Goal: Task Accomplishment & Management: Use online tool/utility

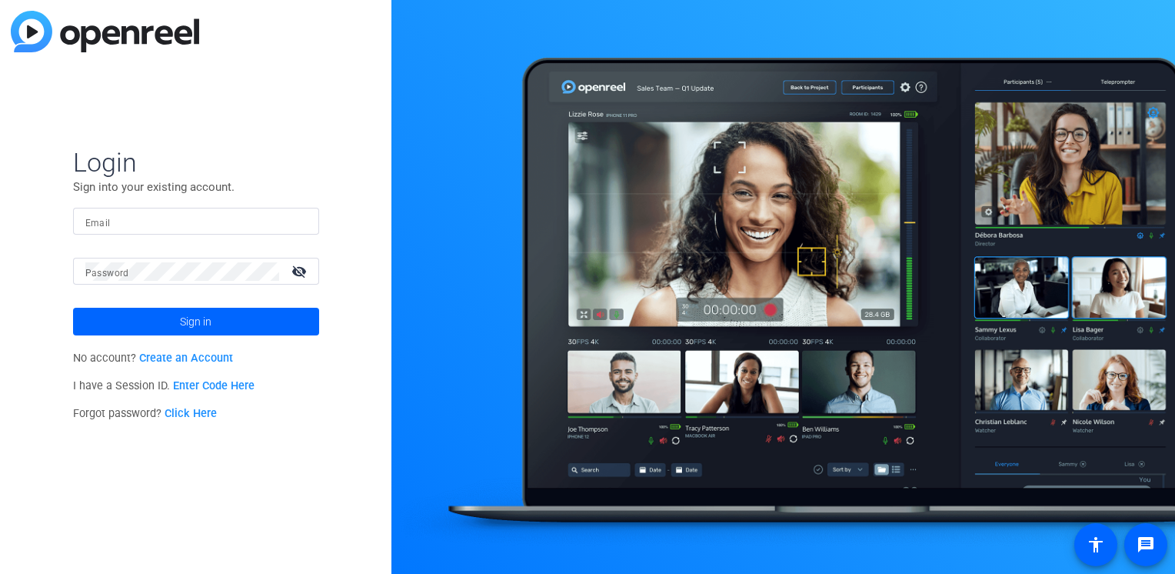
click at [233, 238] on mat-form-field "Email" at bounding box center [196, 233] width 246 height 50
click at [236, 234] on mat-form-field "Email" at bounding box center [196, 233] width 246 height 50
click at [238, 231] on div at bounding box center [195, 221] width 221 height 27
click at [209, 318] on span "Sign in" at bounding box center [196, 321] width 32 height 38
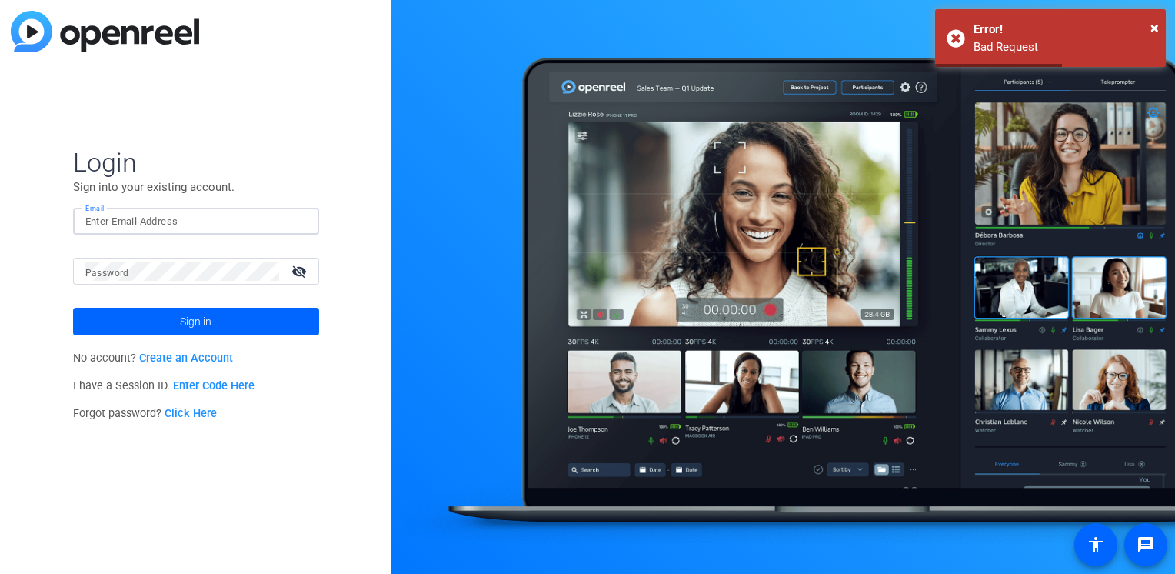
click at [274, 216] on input "Email" at bounding box center [195, 221] width 221 height 18
type input "[PERSON_NAME][EMAIL_ADDRESS][PERSON_NAME][DOMAIN_NAME]"
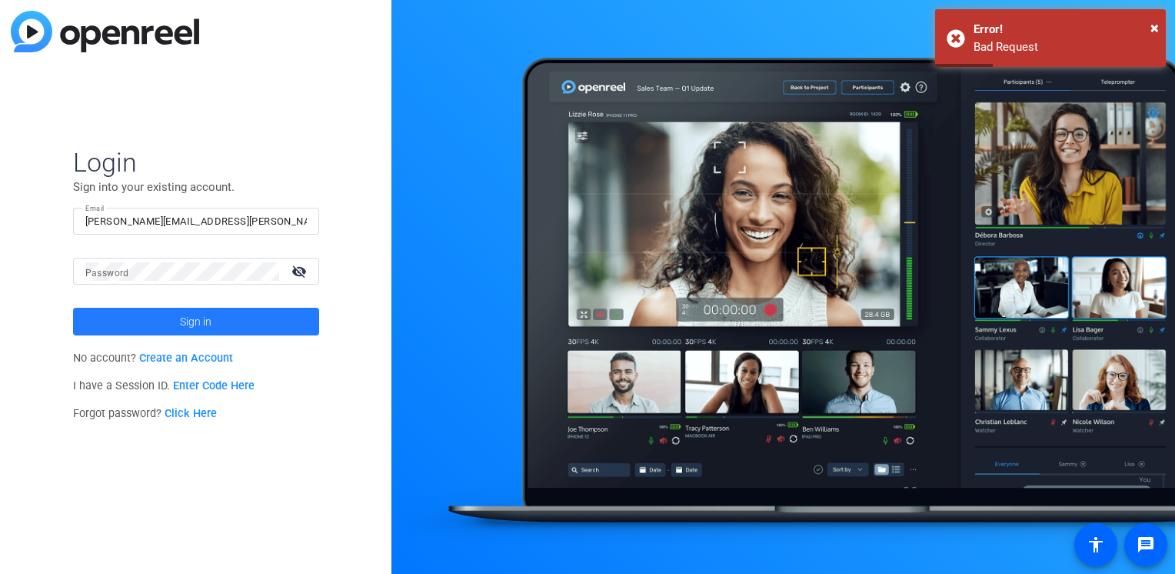
click at [221, 309] on span at bounding box center [196, 321] width 246 height 37
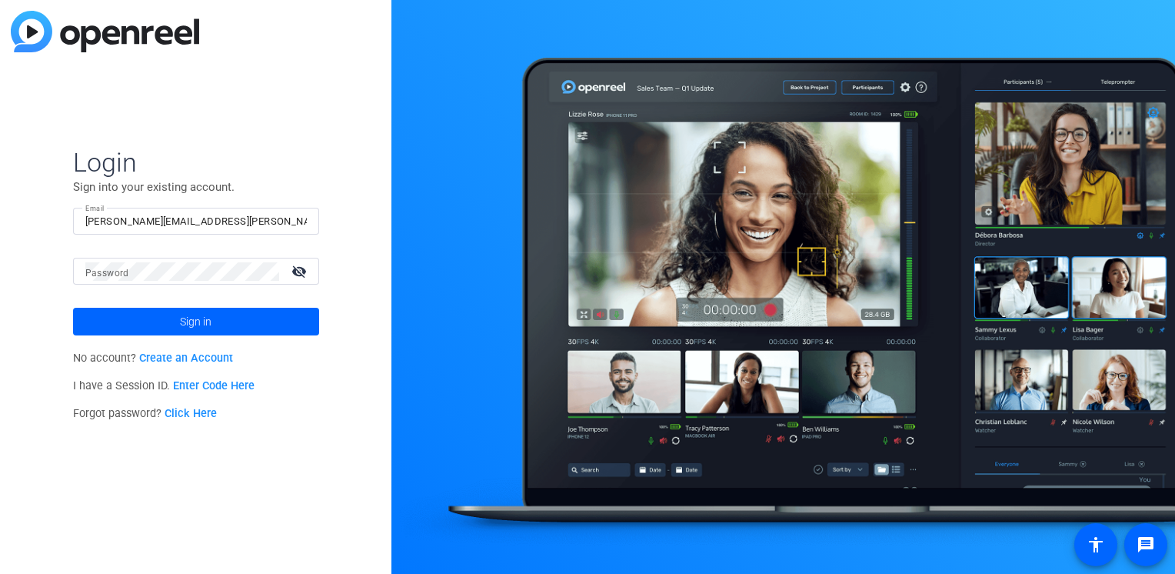
click at [258, 226] on input "[PERSON_NAME][EMAIL_ADDRESS][PERSON_NAME][DOMAIN_NAME]" at bounding box center [195, 221] width 221 height 18
click at [236, 223] on input "[PERSON_NAME][EMAIL_ADDRESS][PERSON_NAME][DOMAIN_NAME]" at bounding box center [195, 221] width 221 height 18
click at [271, 141] on div "Login Sign into your existing account. Email adam.kovalsky@spglobal.com Passwor…" at bounding box center [195, 287] width 391 height 574
drag, startPoint x: 270, startPoint y: 216, endPoint x: -3, endPoint y: 208, distance: 273.0
click at [0, 208] on html "Accessibility Screen-Reader Guide, Feedback, and Issue Reporting | New window L…" at bounding box center [587, 287] width 1175 height 574
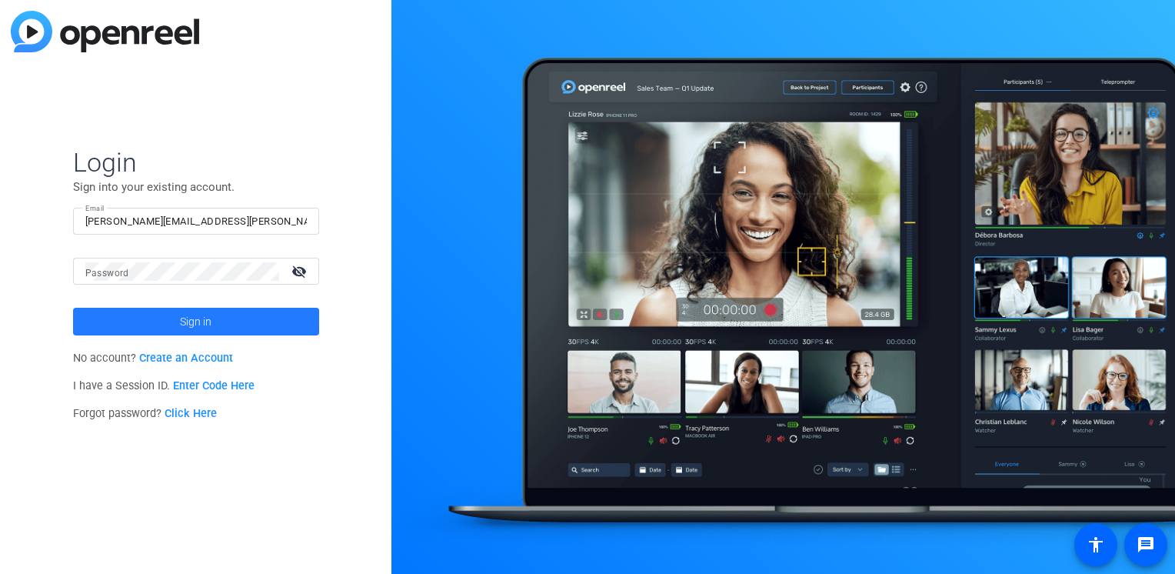
click at [143, 321] on span at bounding box center [196, 321] width 246 height 37
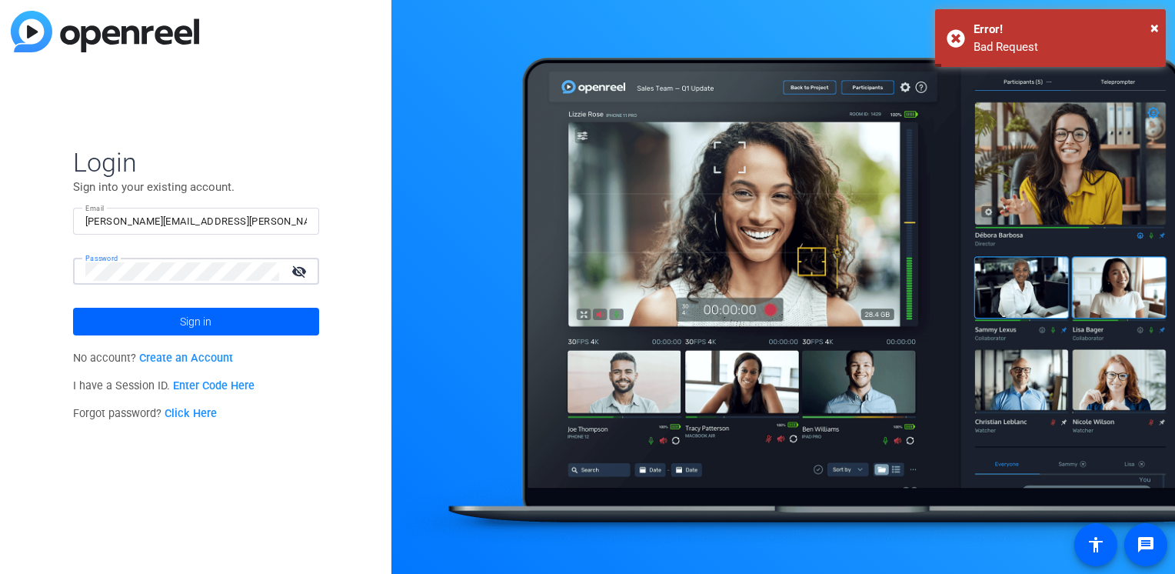
click at [73, 308] on button "Sign in" at bounding box center [196, 322] width 246 height 28
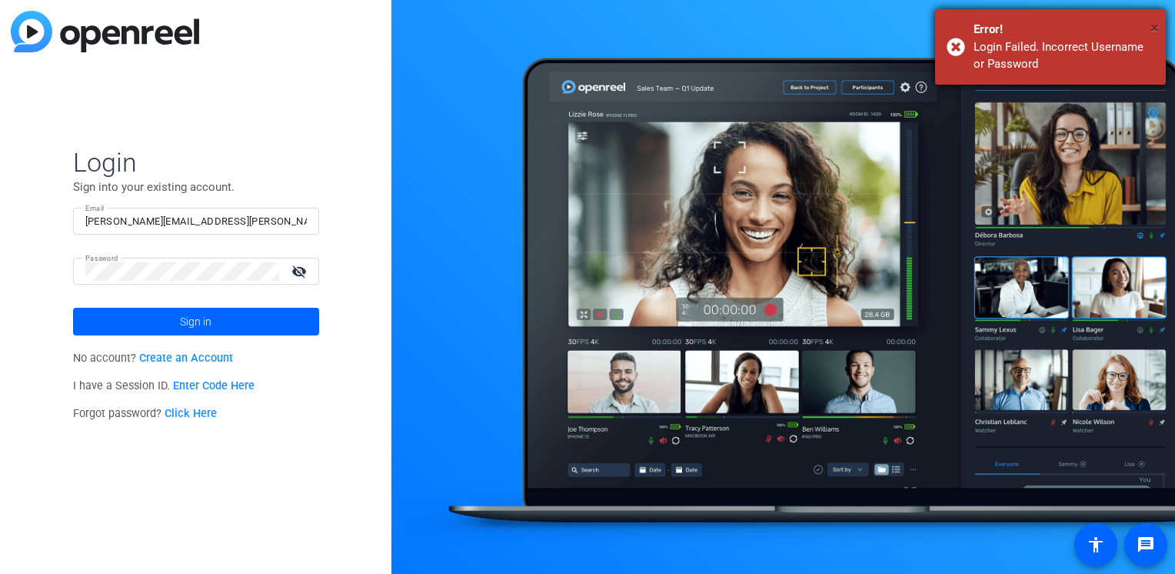
click at [1150, 27] on div "× Error! Login Failed. Incorrect Username or Password" at bounding box center [1050, 46] width 231 height 75
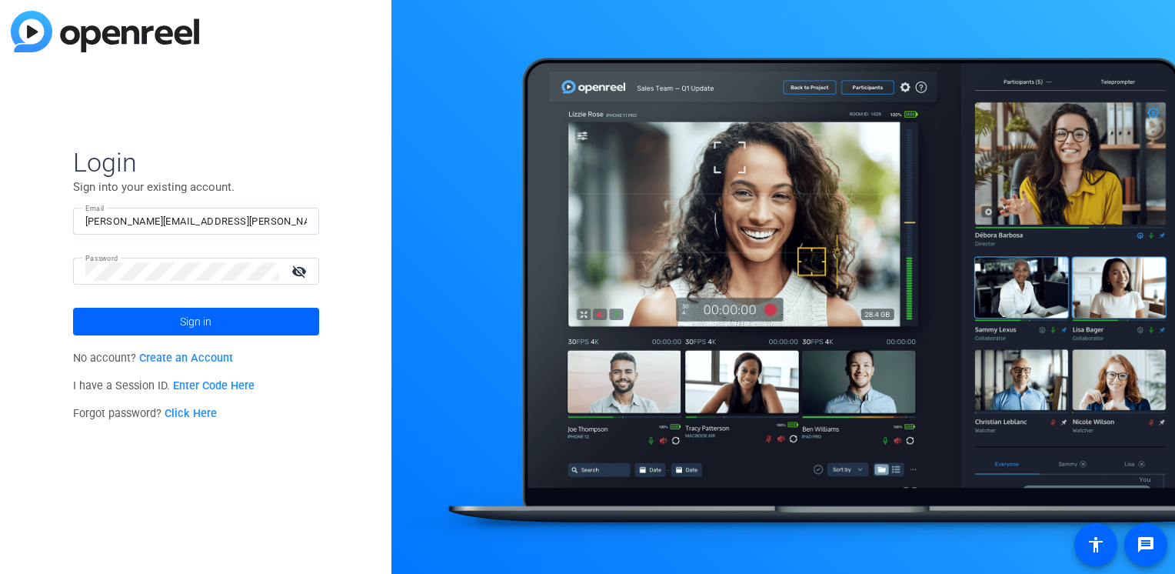
click at [175, 412] on link "Click Here" at bounding box center [191, 413] width 52 height 13
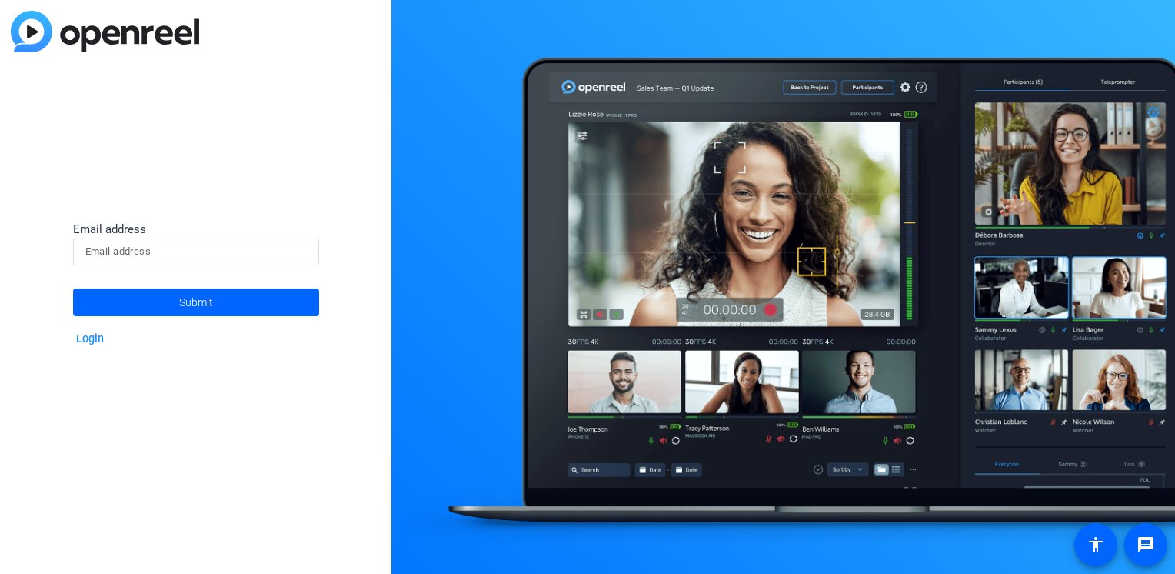
click at [218, 218] on div "Email address Submit Login" at bounding box center [195, 287] width 391 height 574
click at [206, 255] on input at bounding box center [195, 251] width 221 height 18
type input "[PERSON_NAME][EMAIL_ADDRESS][PERSON_NAME][DOMAIN_NAME]"
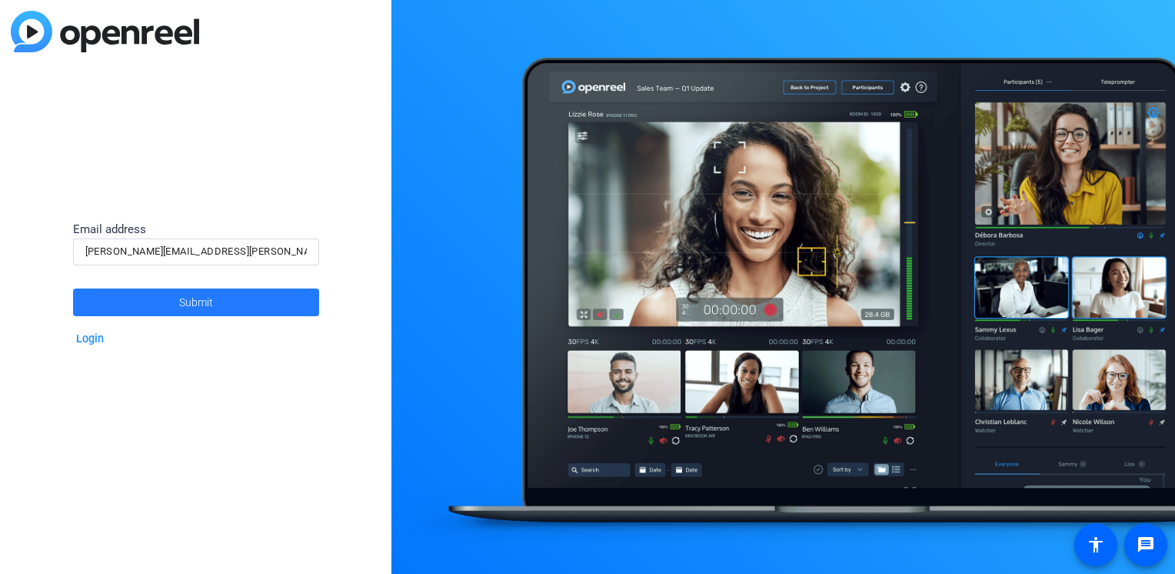
click at [200, 301] on span "Submit" at bounding box center [196, 302] width 34 height 38
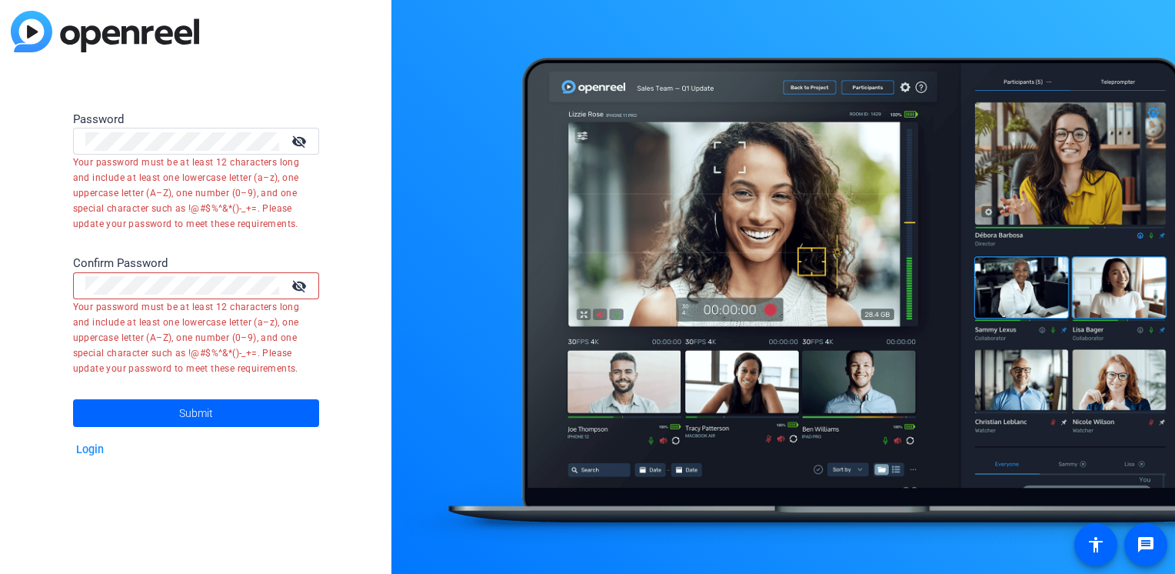
click at [296, 291] on mat-icon "visibility_off" at bounding box center [300, 285] width 37 height 22
click at [296, 290] on mat-icon "visibility" at bounding box center [300, 285] width 37 height 22
click at [298, 143] on mat-icon "visibility_off" at bounding box center [300, 141] width 37 height 22
click at [298, 143] on mat-icon "visibility" at bounding box center [300, 141] width 37 height 22
click at [299, 148] on mat-icon "visibility_off" at bounding box center [300, 141] width 37 height 22
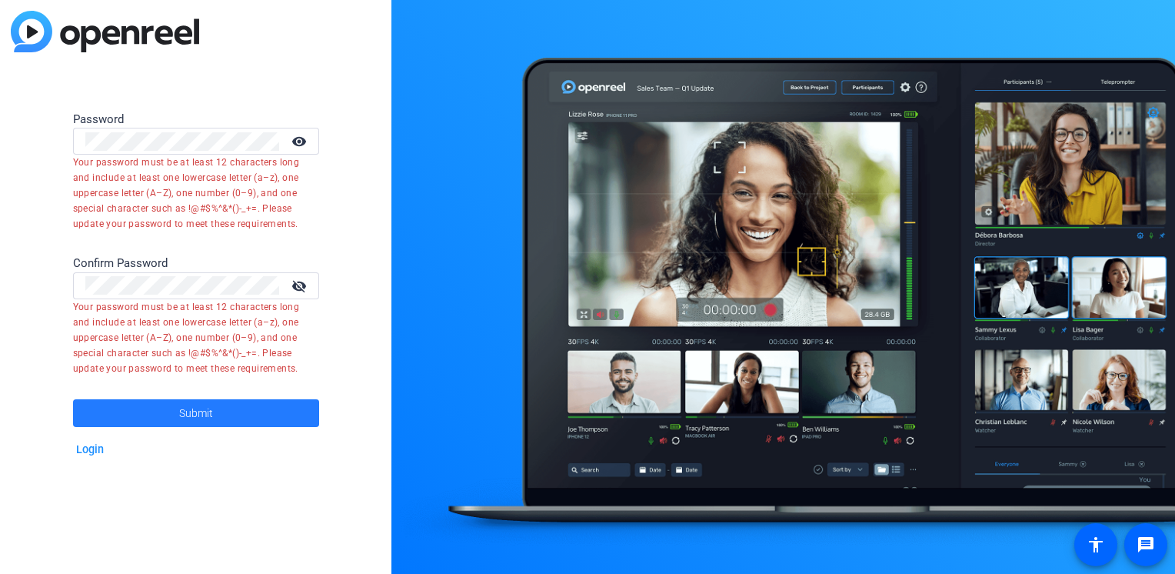
click at [170, 408] on span at bounding box center [196, 412] width 246 height 37
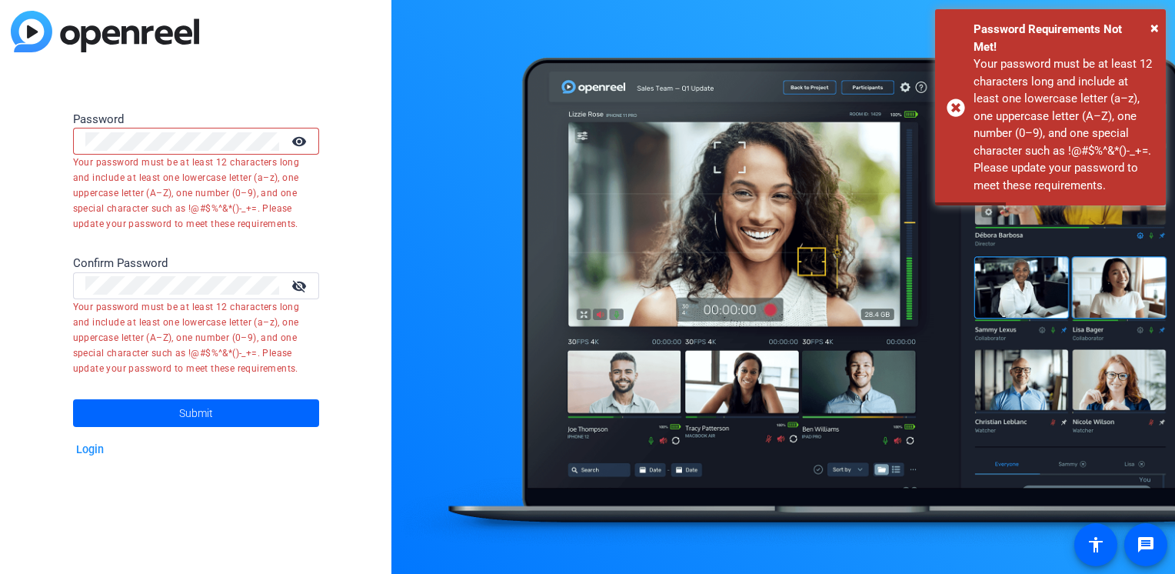
click at [208, 129] on div at bounding box center [182, 141] width 194 height 27
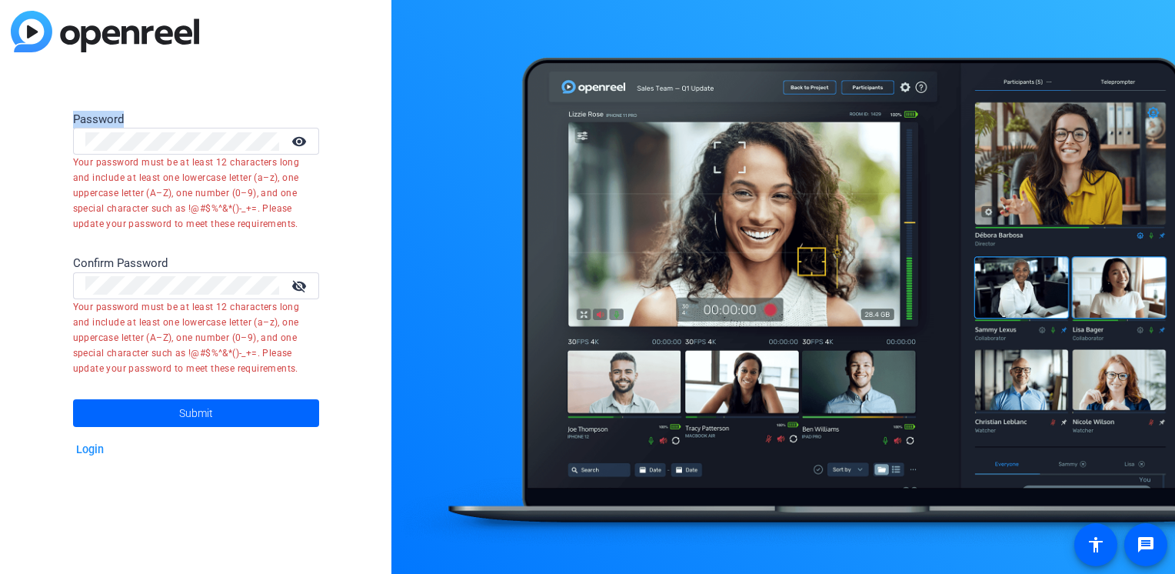
drag, startPoint x: 211, startPoint y: 128, endPoint x: 36, endPoint y: 113, distance: 176.0
click at [36, 113] on div "Password visibility Your password must be at least 12 characters long and inclu…" at bounding box center [195, 287] width 391 height 574
click at [77, 141] on div "visibility" at bounding box center [196, 141] width 246 height 27
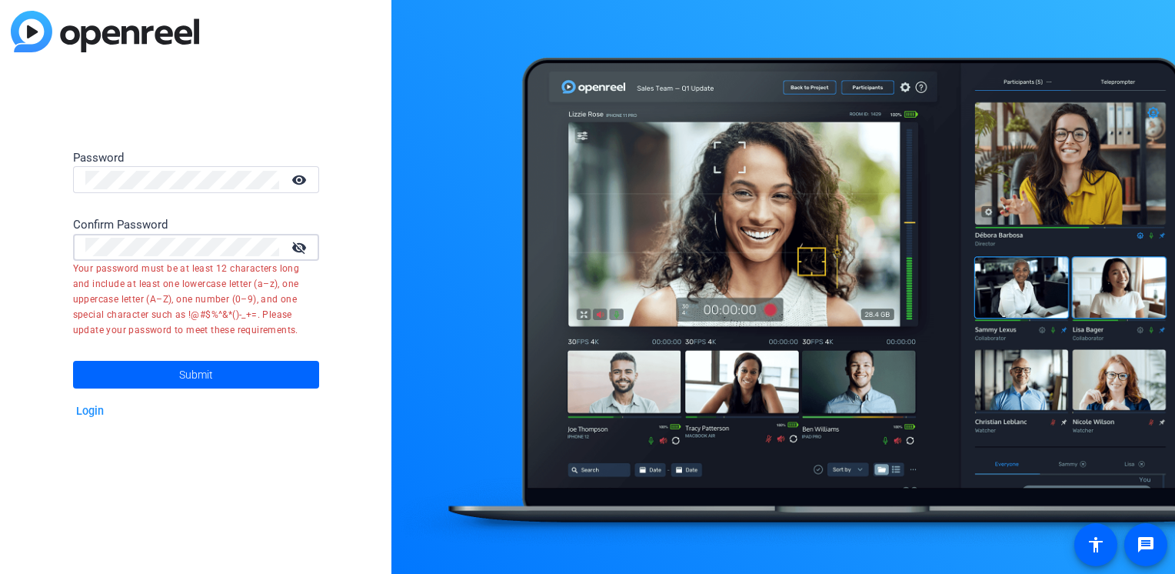
click at [60, 241] on div "Password visibility Confirm Password visibility_off Your password must be at le…" at bounding box center [195, 287] width 391 height 574
click at [47, 172] on div "Password visibility Confirm Password visibility_off Your password must be at le…" at bounding box center [195, 287] width 391 height 574
click at [38, 238] on div "Password visibility Confirm Password visibility_off Your password must be at le…" at bounding box center [195, 287] width 391 height 574
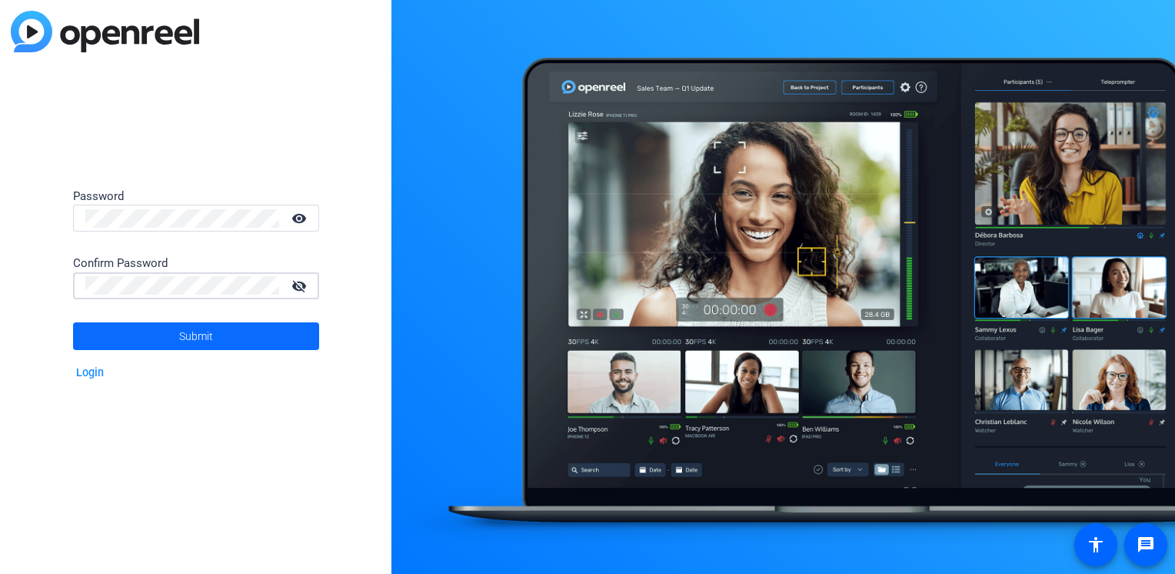
click at [183, 333] on span "Submit" at bounding box center [196, 336] width 34 height 38
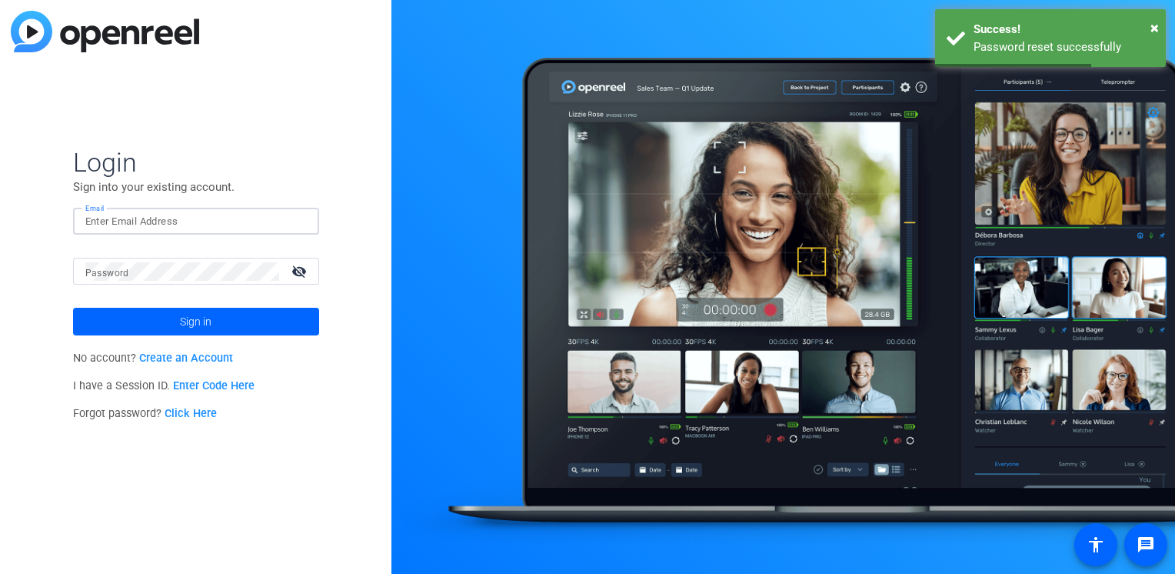
click at [146, 218] on input "Email" at bounding box center [195, 221] width 221 height 18
type input "[PERSON_NAME][EMAIL_ADDRESS][PERSON_NAME][DOMAIN_NAME]"
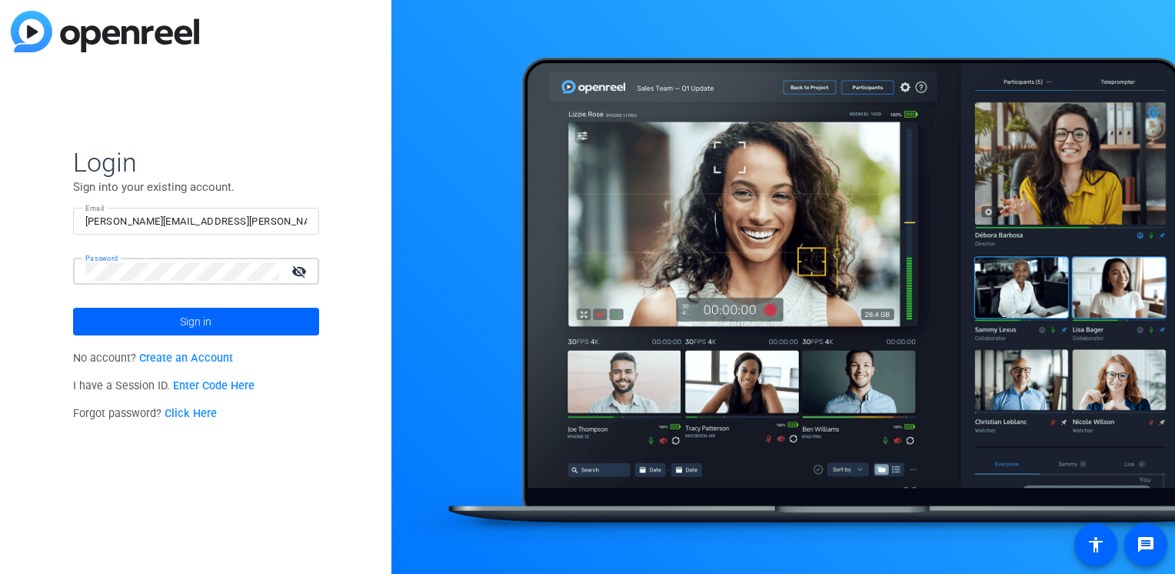
click at [301, 260] on mat-icon "visibility_off" at bounding box center [300, 271] width 37 height 22
click at [240, 320] on span at bounding box center [196, 321] width 246 height 37
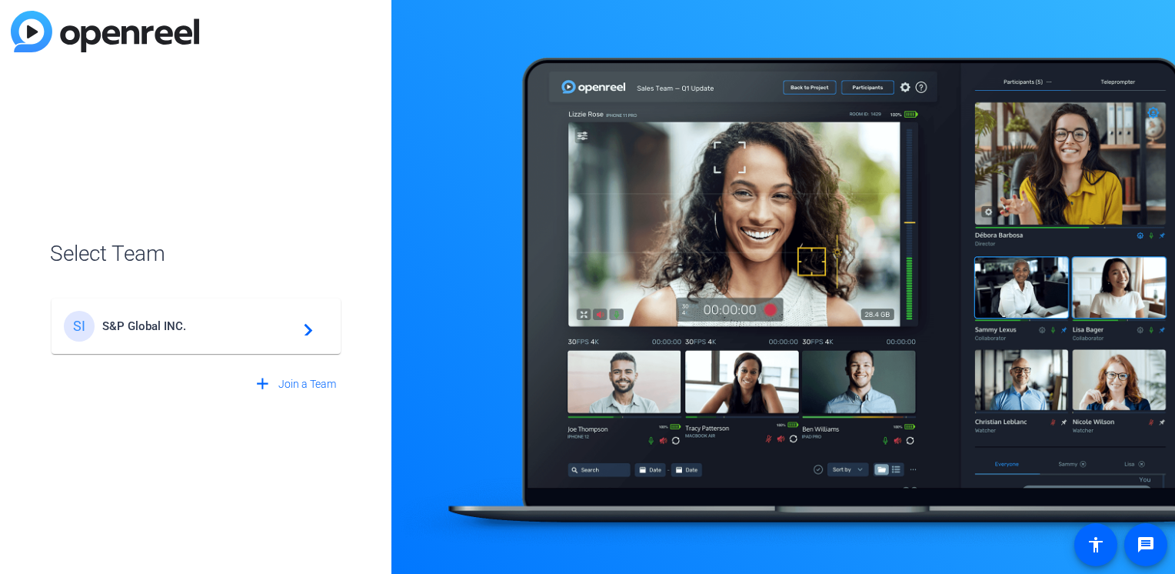
click at [170, 319] on span "S&P Global INC." at bounding box center [198, 326] width 192 height 14
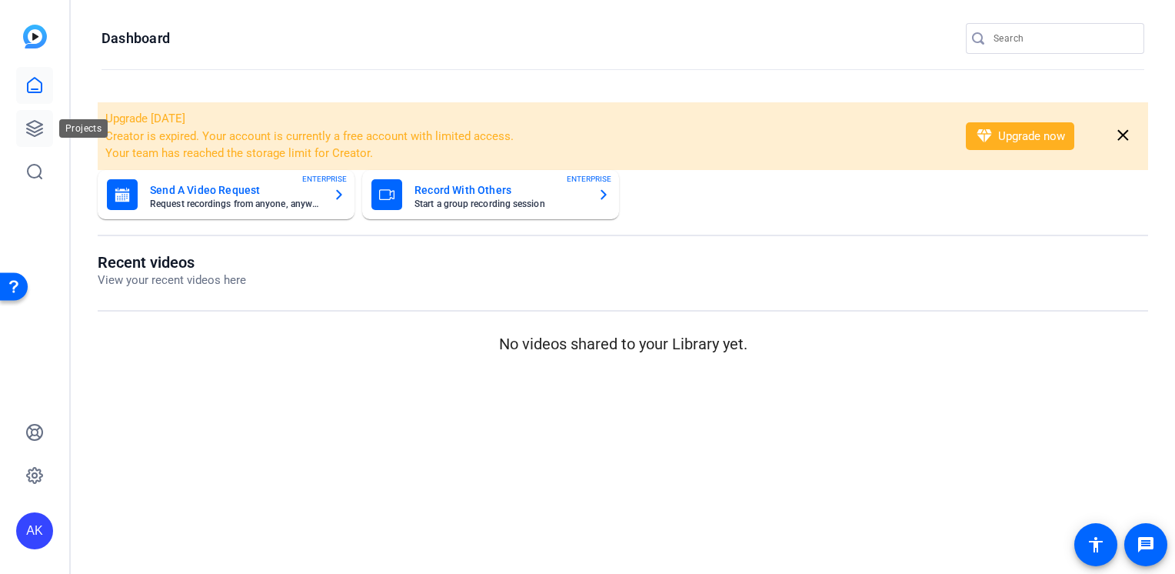
click at [33, 133] on icon at bounding box center [34, 128] width 18 height 18
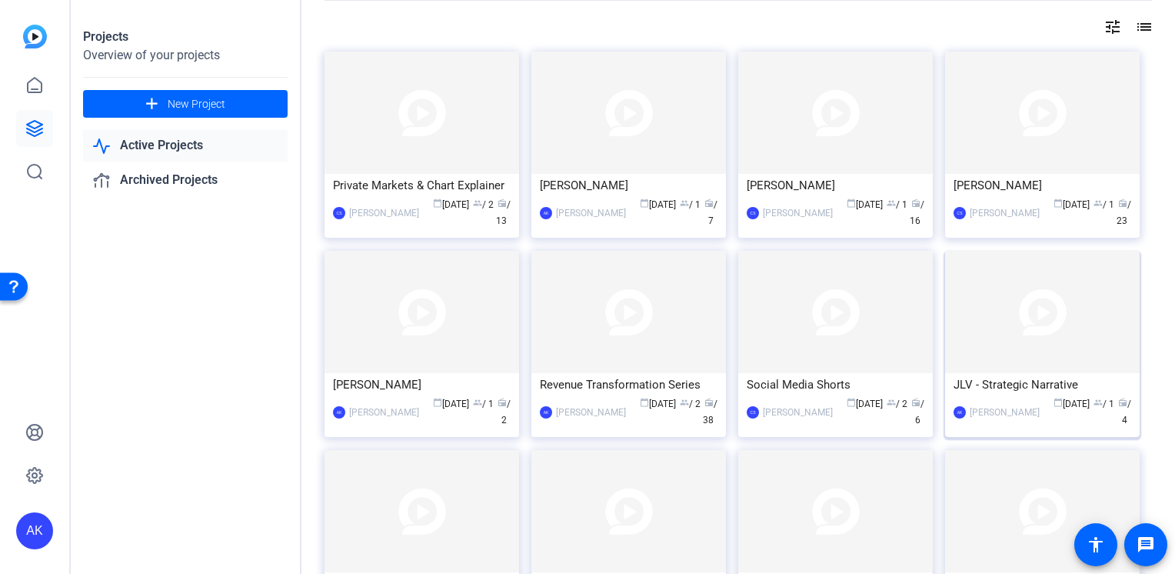
scroll to position [97, 0]
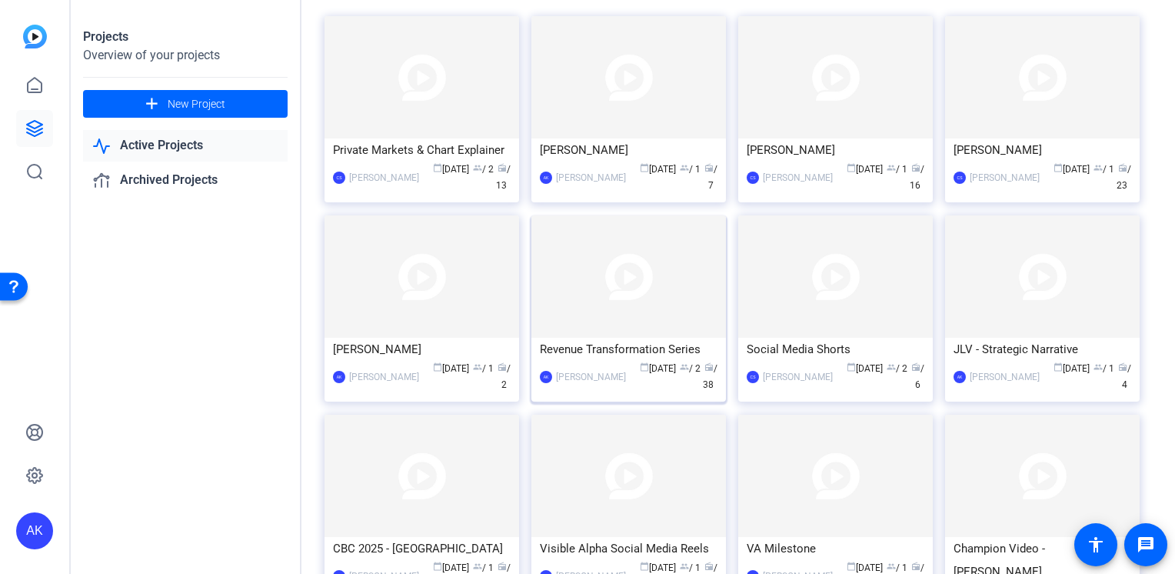
click at [662, 312] on img at bounding box center [628, 276] width 195 height 122
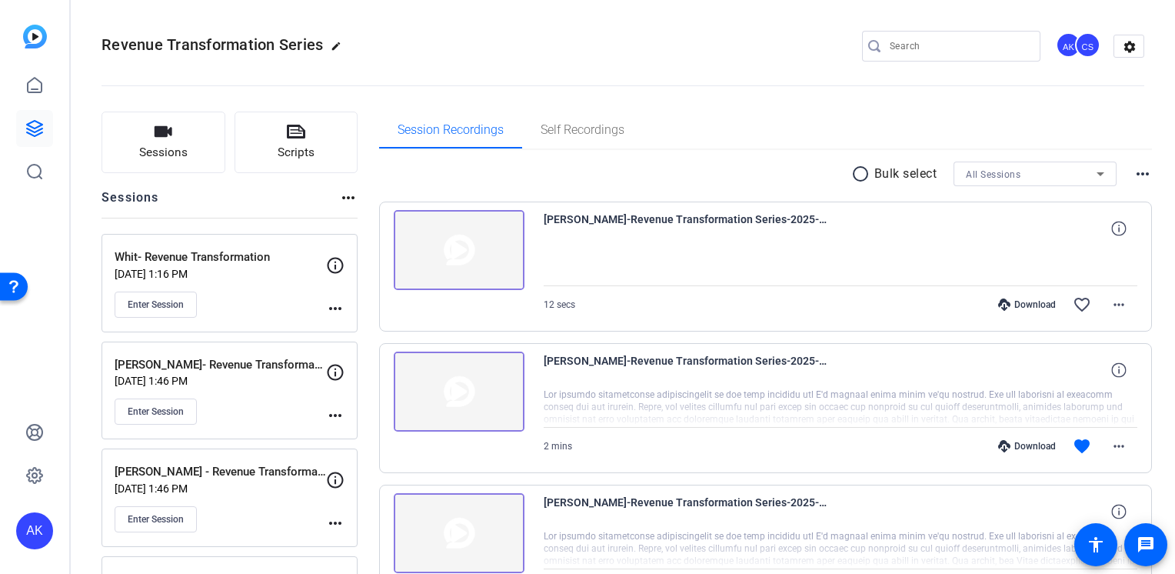
click at [151, 258] on p "Whit- Revenue Transformation" at bounding box center [220, 257] width 211 height 18
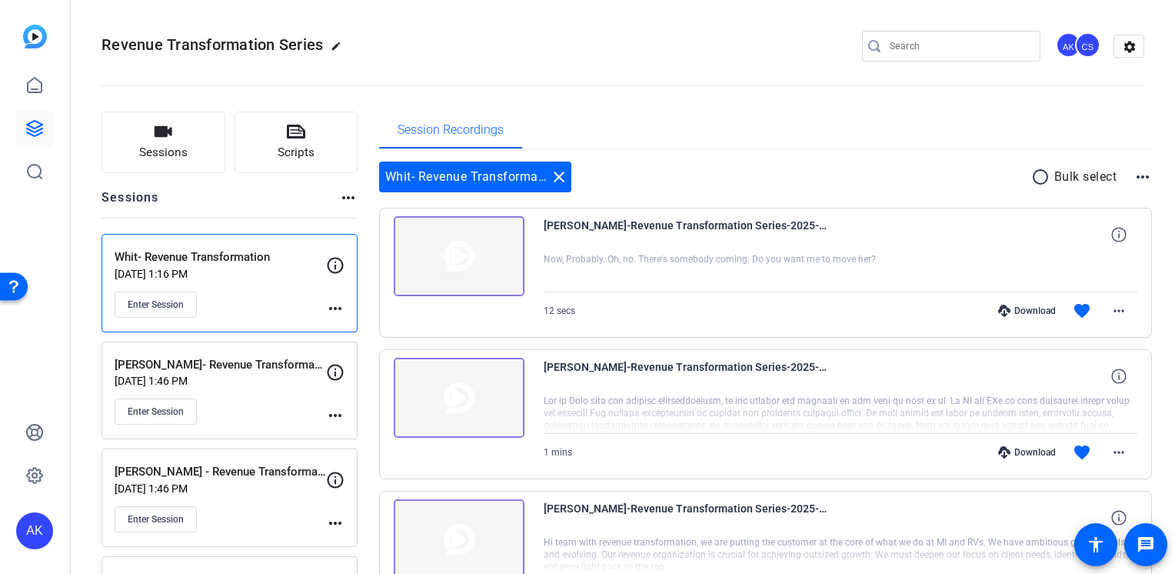
click at [336, 309] on mat-icon "more_horiz" at bounding box center [335, 308] width 18 height 18
click at [160, 291] on div at bounding box center [587, 287] width 1175 height 574
click at [160, 294] on button "Enter Session" at bounding box center [156, 304] width 82 height 26
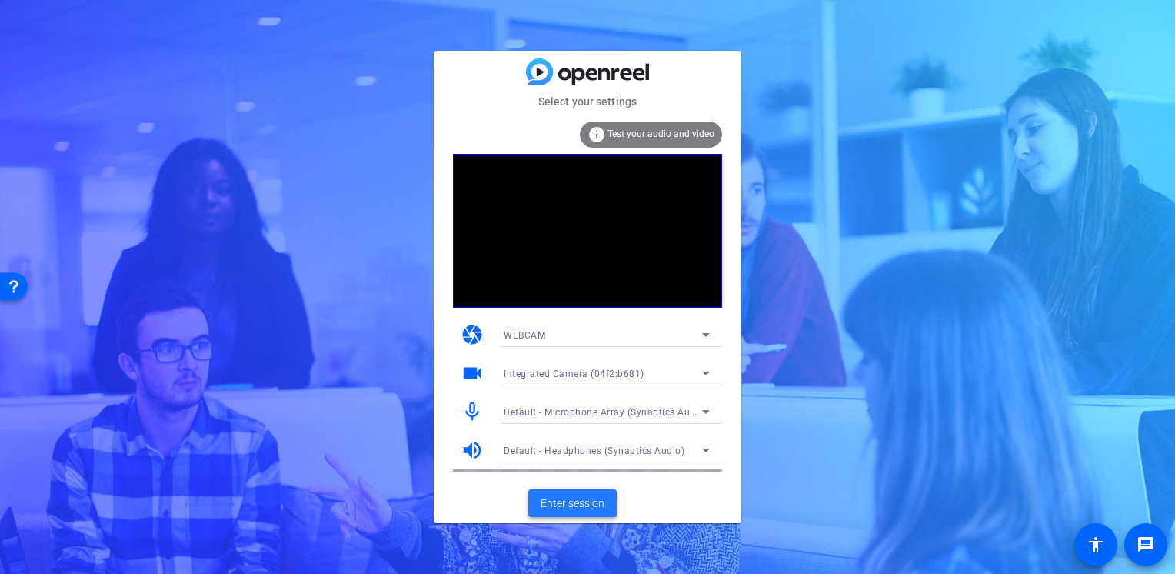
click at [575, 500] on span "Enter session" at bounding box center [572, 503] width 64 height 16
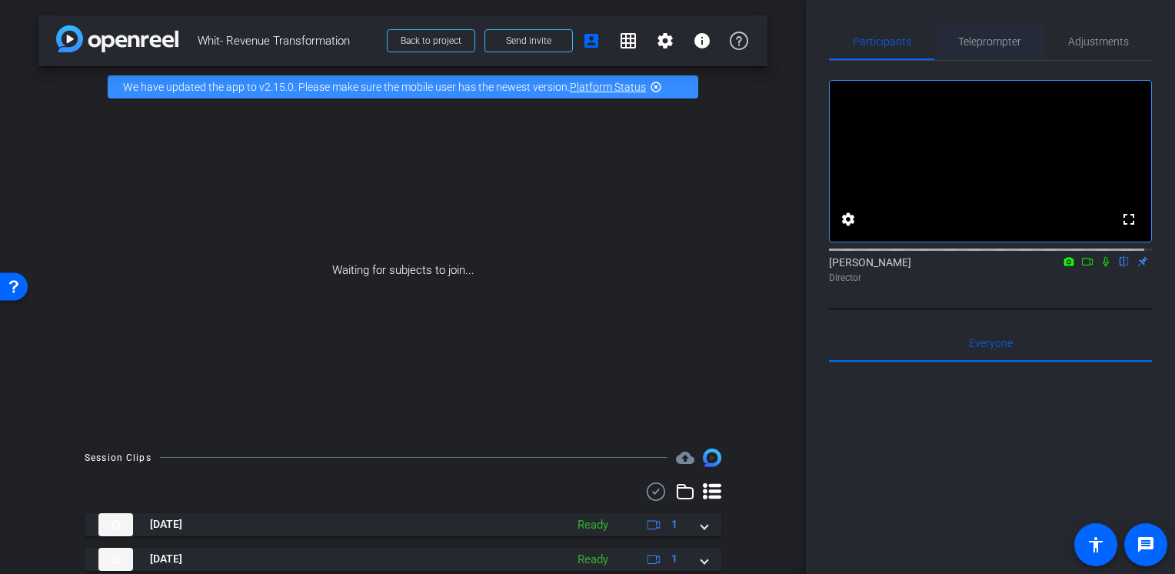
click at [1001, 45] on span "Teleprompter" at bounding box center [989, 41] width 63 height 11
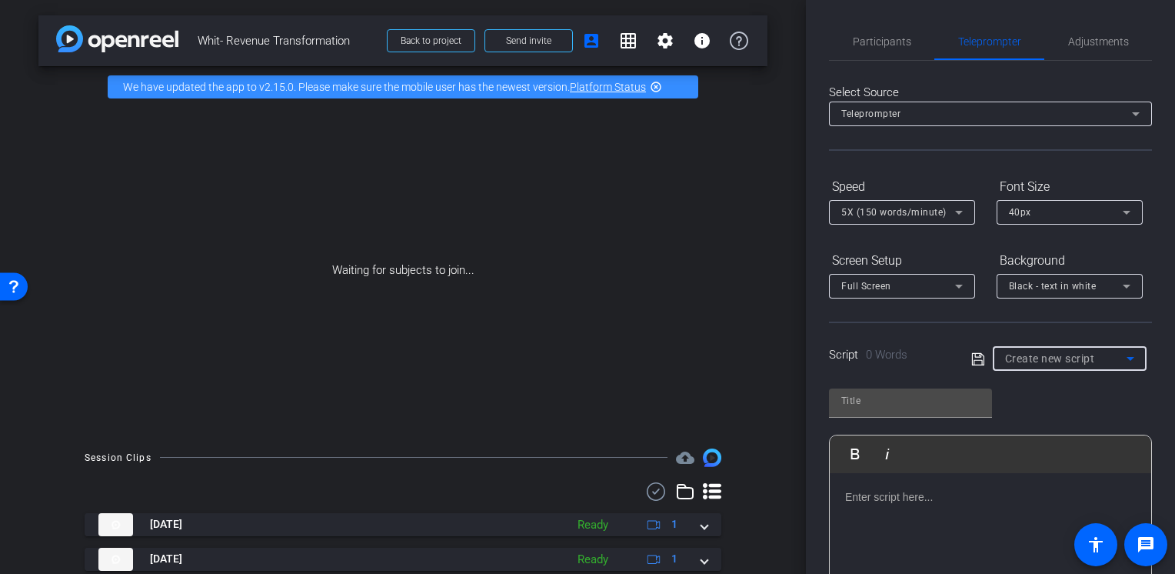
click at [1041, 354] on span "Create new script" at bounding box center [1050, 358] width 90 height 12
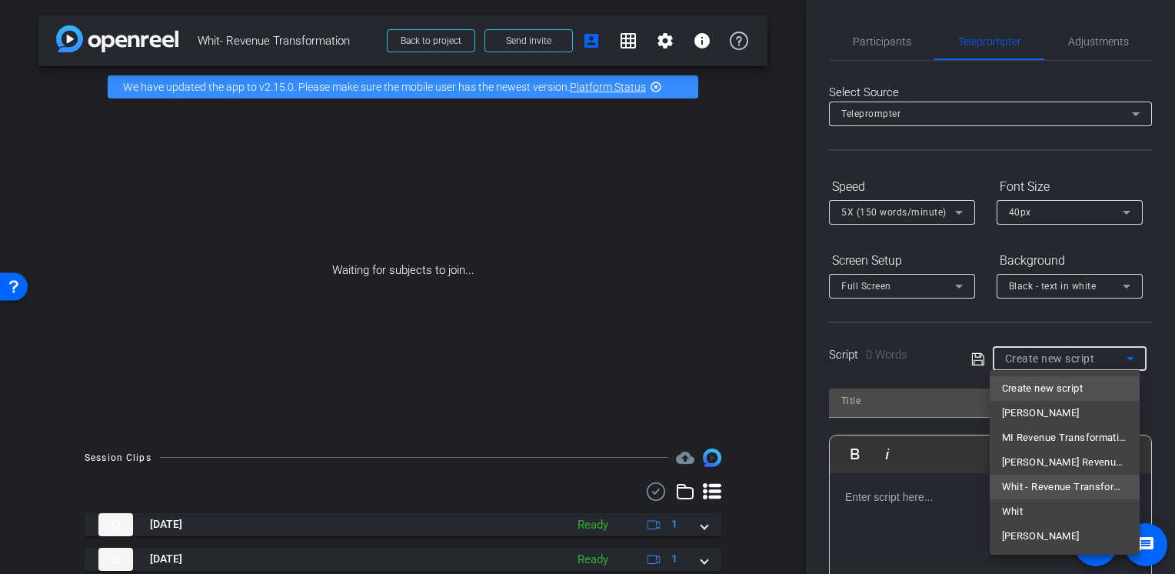
click at [1050, 487] on span "Whit - Revenue Transformation" at bounding box center [1064, 486] width 125 height 18
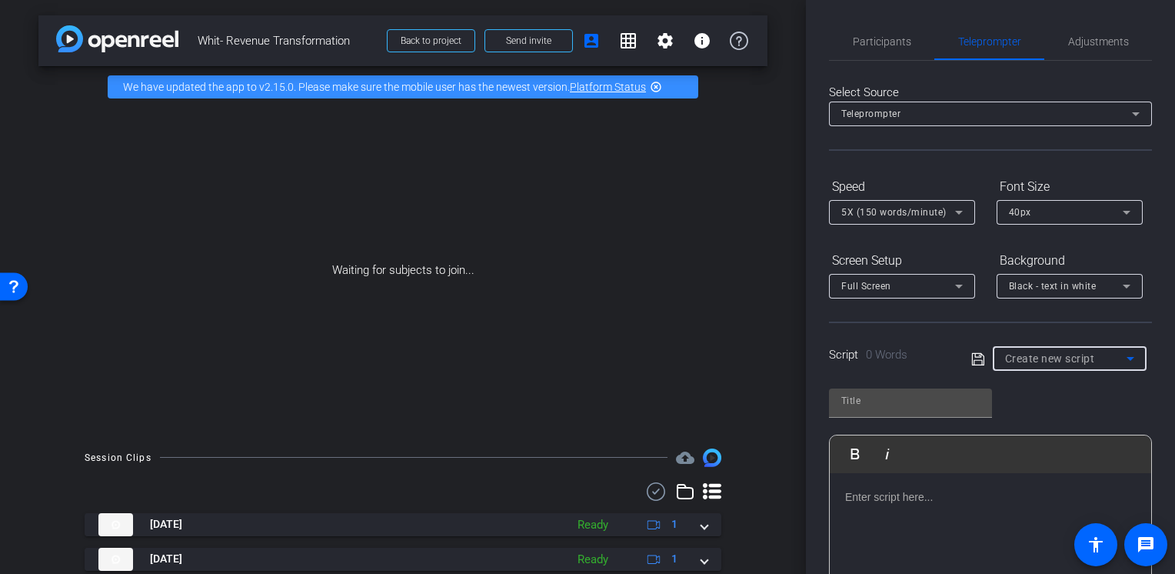
type input "Whit - Revenue Transformation"
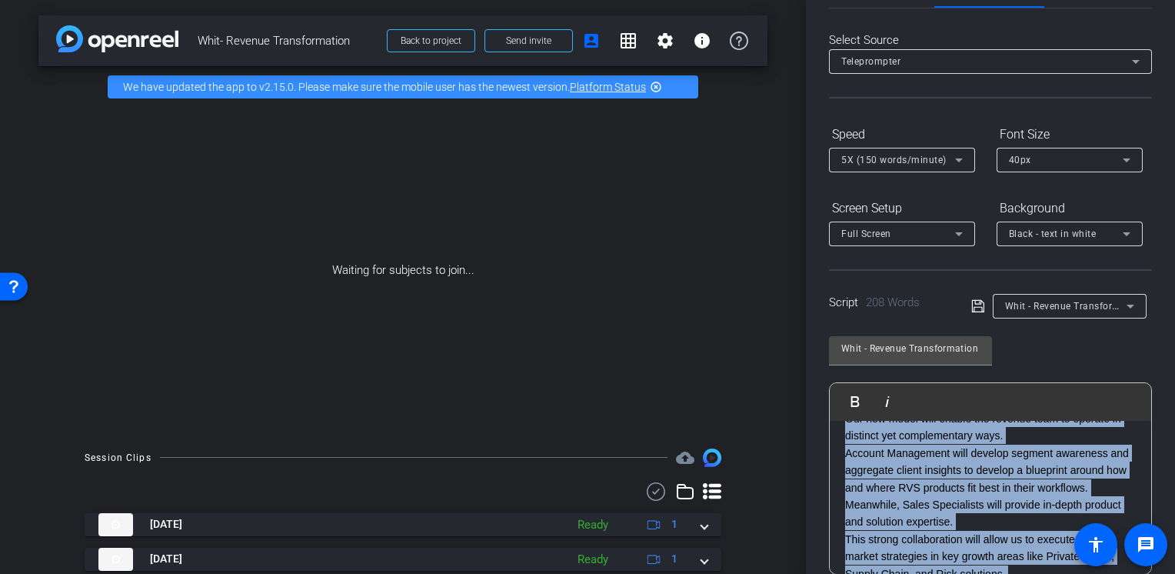
scroll to position [233, 0]
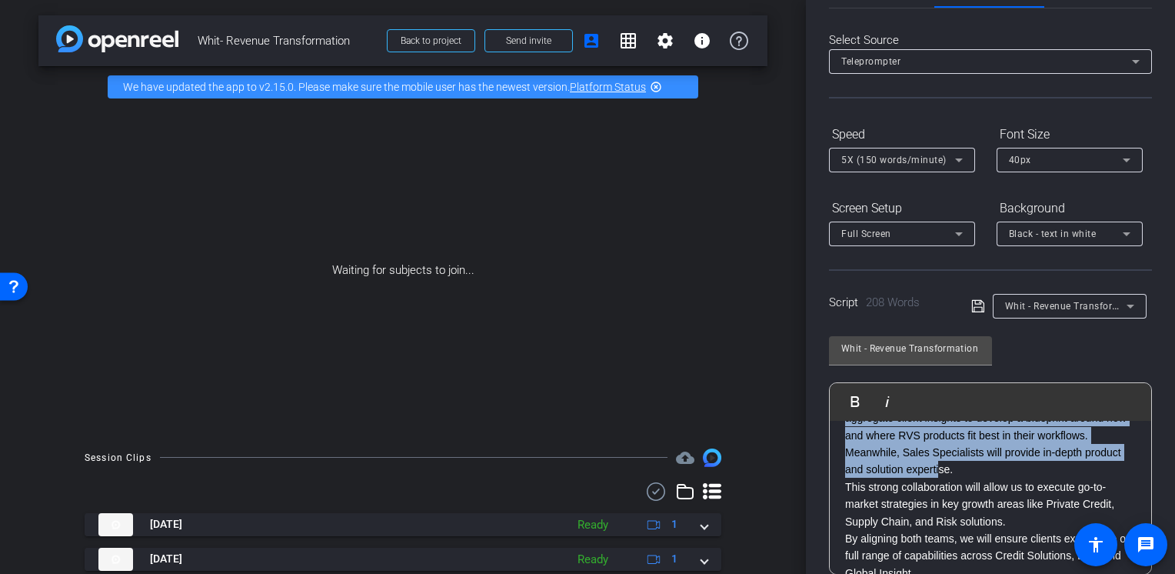
drag, startPoint x: 846, startPoint y: 497, endPoint x: 976, endPoint y: 479, distance: 131.1
click at [976, 479] on div "Hi Team, With the Revenue Transformation, we are putting the Customer at the Co…" at bounding box center [990, 453] width 321 height 530
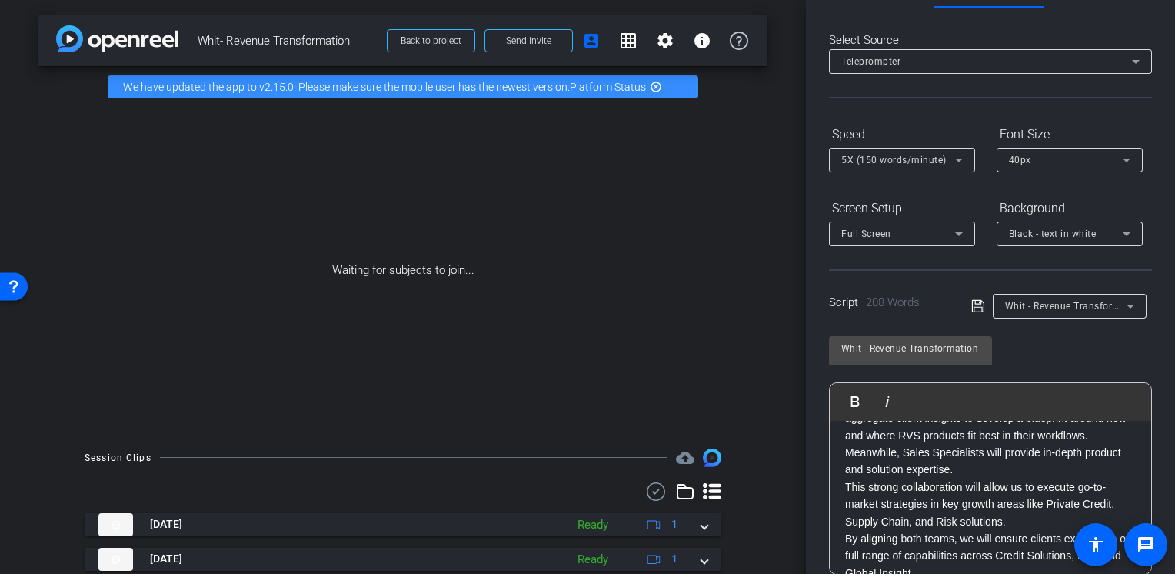
click at [910, 550] on p "By aligning both teams, we will ensure clients experience our full range of cap…" at bounding box center [990, 556] width 291 height 52
